Goal: Information Seeking & Learning: Learn about a topic

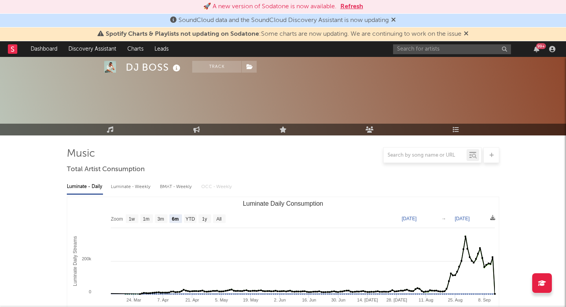
select select "6m"
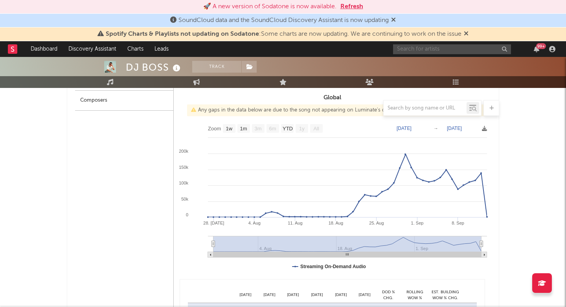
click at [432, 52] on input "text" at bounding box center [452, 49] width 118 height 10
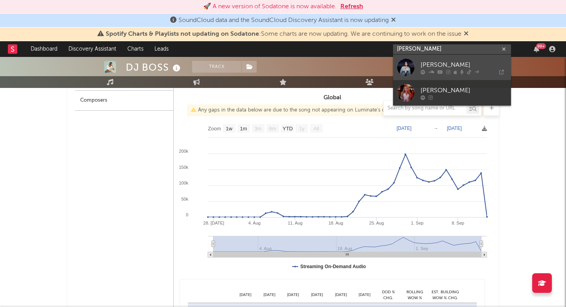
type input "Kayla grace"
click at [430, 69] on div "Kayla Grace" at bounding box center [464, 64] width 87 height 9
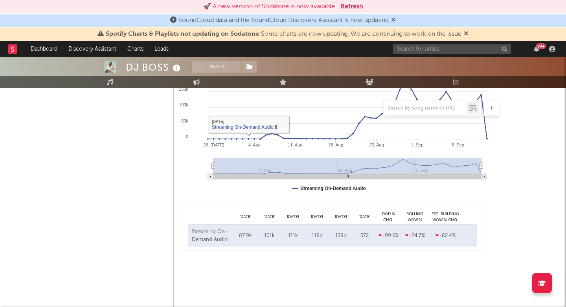
scroll to position [494, 0]
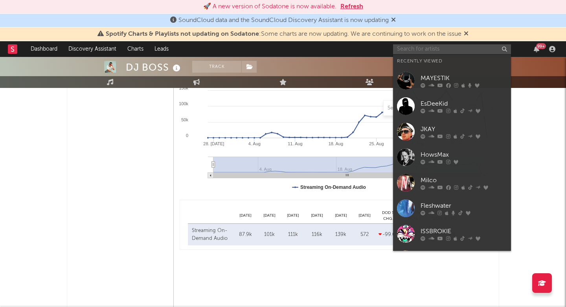
click at [405, 48] on input "text" at bounding box center [452, 49] width 118 height 10
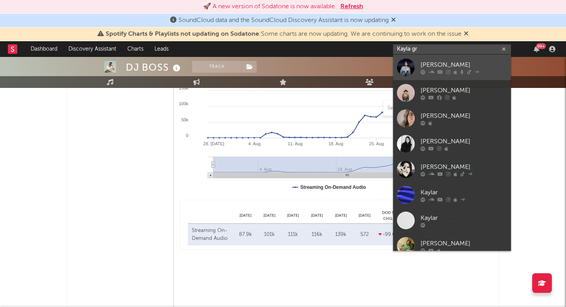
type input "Kayla gr"
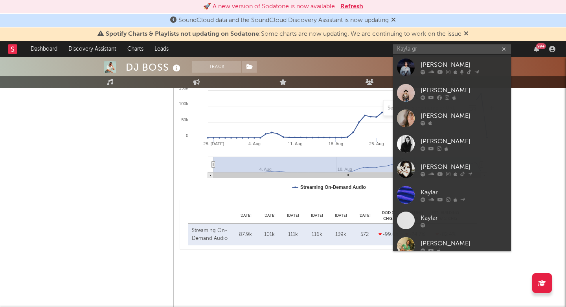
click at [430, 66] on div "Kayla Grace" at bounding box center [464, 64] width 87 height 9
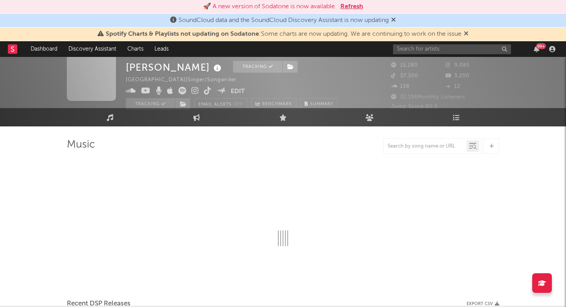
scroll to position [7, 0]
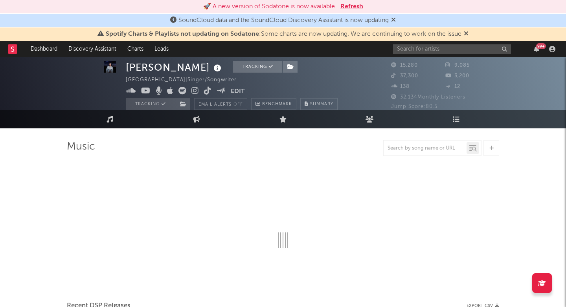
select select "1w"
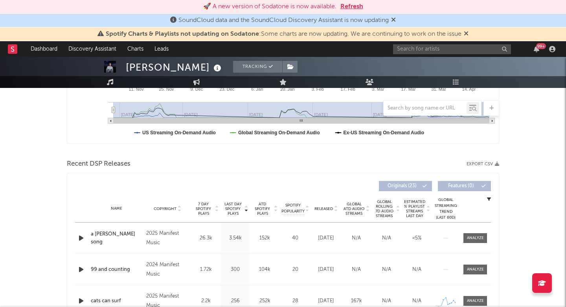
scroll to position [258, 0]
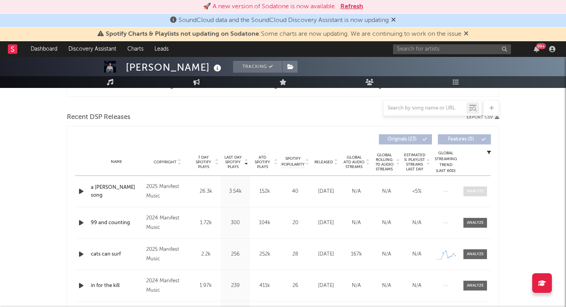
click at [478, 195] on span at bounding box center [476, 192] width 24 height 10
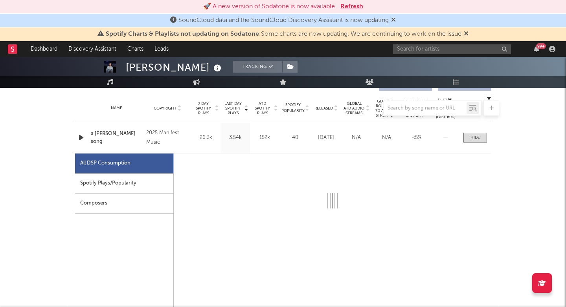
scroll to position [313, 0]
click at [447, 45] on input "text" at bounding box center [452, 49] width 118 height 10
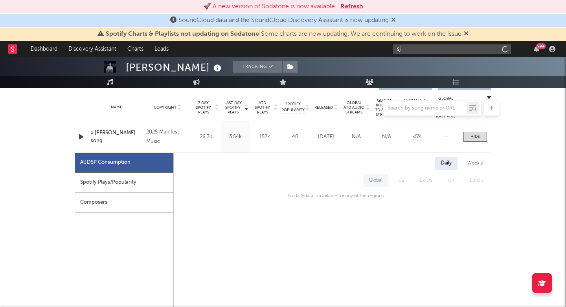
type input "s"
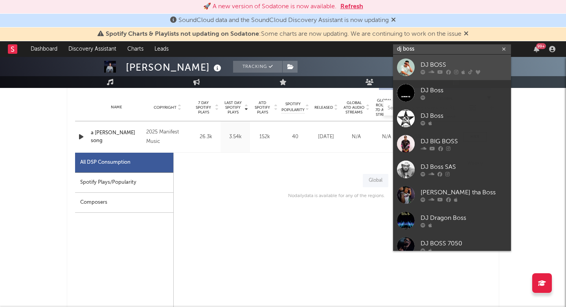
type input "dj boss"
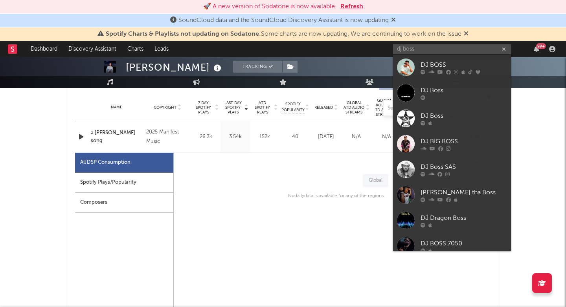
click at [440, 68] on div "DJ BOSS" at bounding box center [464, 64] width 87 height 9
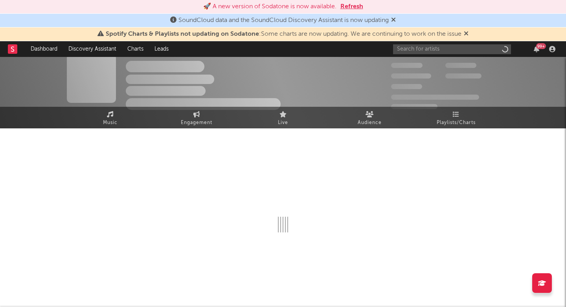
scroll to position [7, 0]
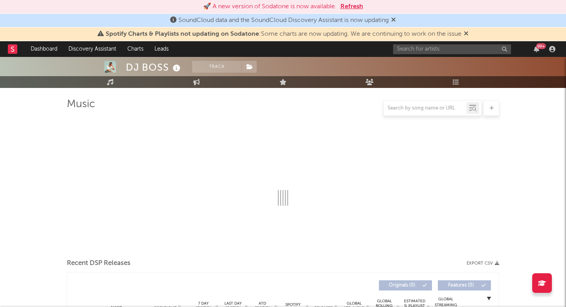
select select "6m"
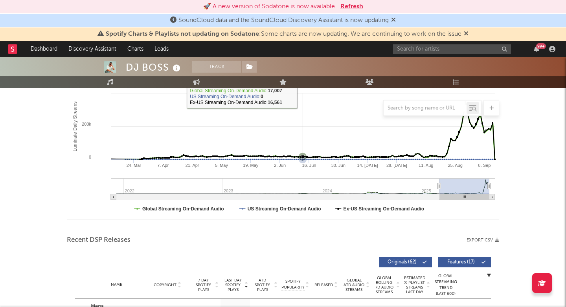
scroll to position [201, 0]
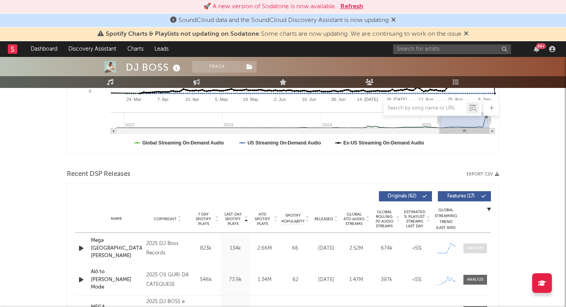
click at [475, 251] on div at bounding box center [475, 249] width 17 height 6
select select "1w"
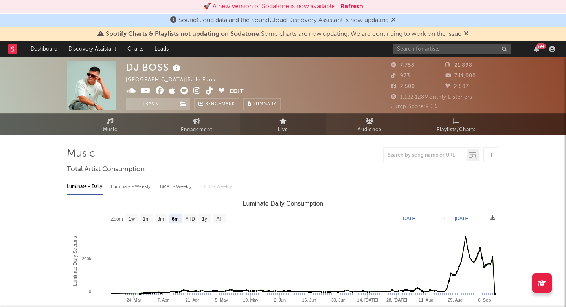
scroll to position [0, 0]
click at [357, 120] on link "Audience" at bounding box center [369, 125] width 87 height 22
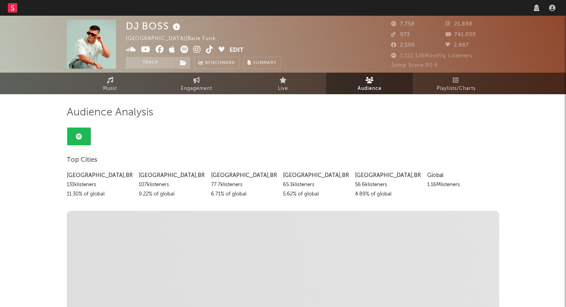
click at [74, 176] on div "[GEOGRAPHIC_DATA] , [GEOGRAPHIC_DATA]" at bounding box center [100, 175] width 66 height 9
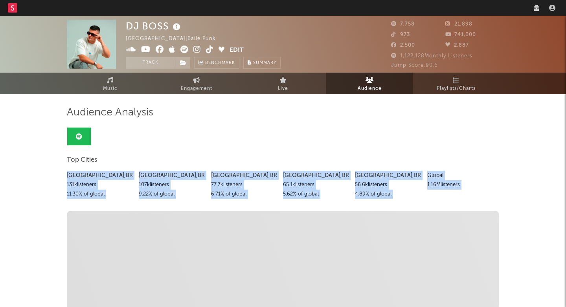
click at [304, 221] on span "Discovered On Show more Playlist Description Playlist Description Playlist Desc…" at bounding box center [283, 263] width 433 height 104
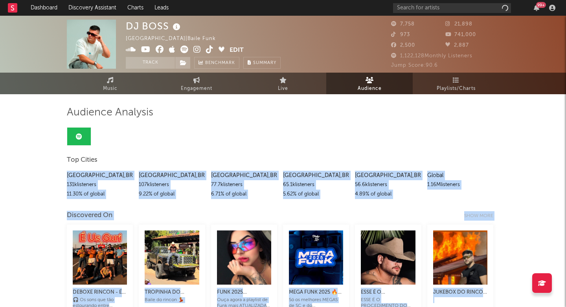
click at [429, 215] on div "Discovered On Show more" at bounding box center [283, 216] width 433 height 10
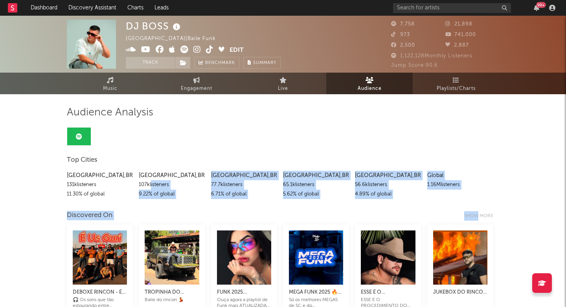
drag, startPoint x: 468, startPoint y: 201, endPoint x: 153, endPoint y: 183, distance: 316.2
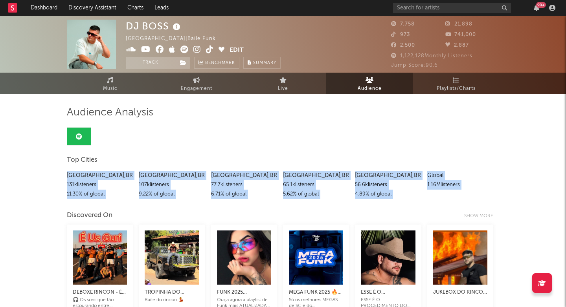
drag, startPoint x: 52, startPoint y: 172, endPoint x: 566, endPoint y: 184, distance: 513.7
